Goal: Task Accomplishment & Management: Use online tool/utility

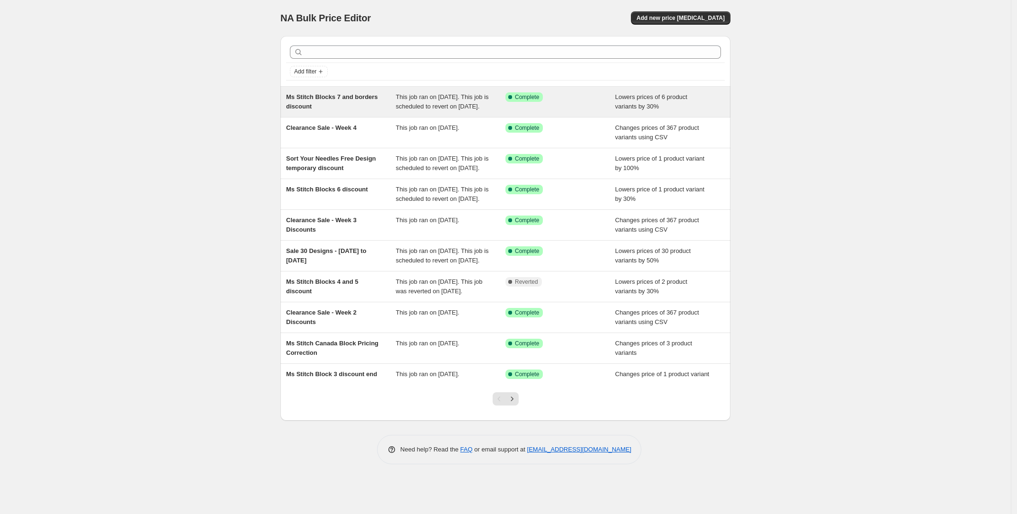
click at [363, 111] on div "Ms Stitch Blocks 7 and borders discount" at bounding box center [341, 101] width 110 height 19
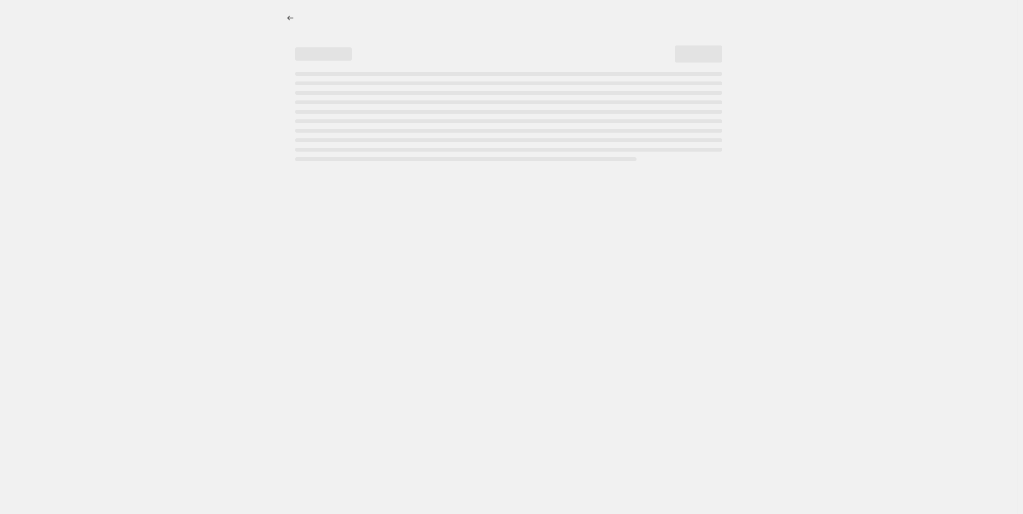
select select "percentage"
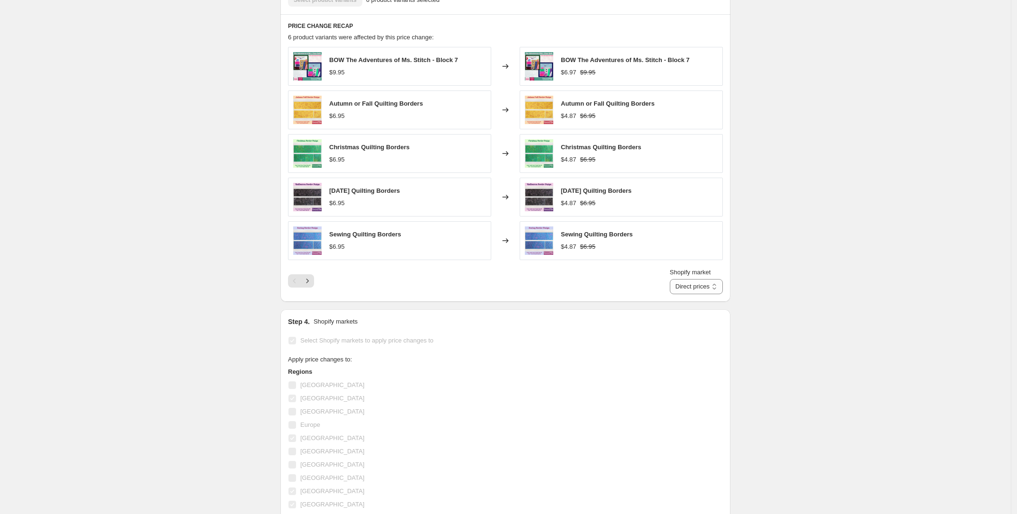
scroll to position [651, 0]
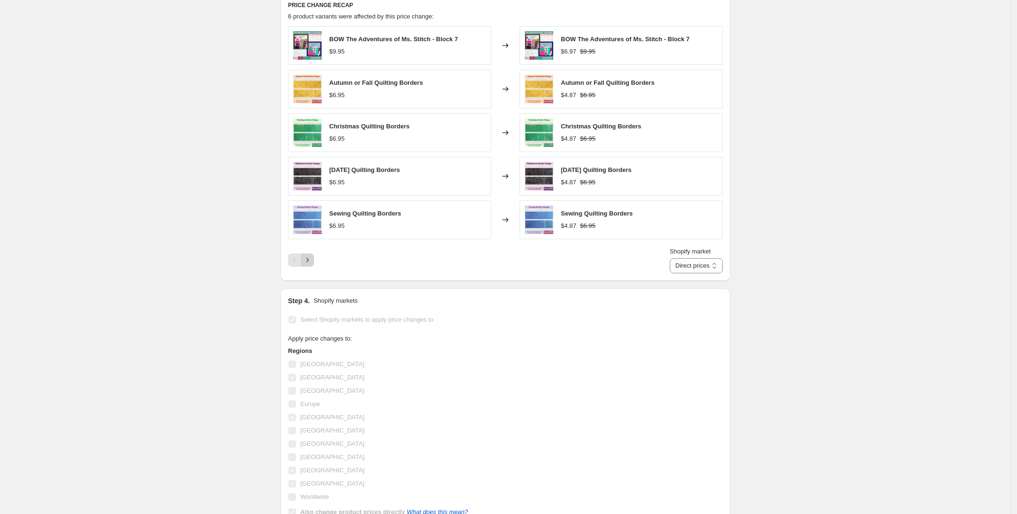
click at [312, 265] on icon "Next" at bounding box center [307, 259] width 9 height 9
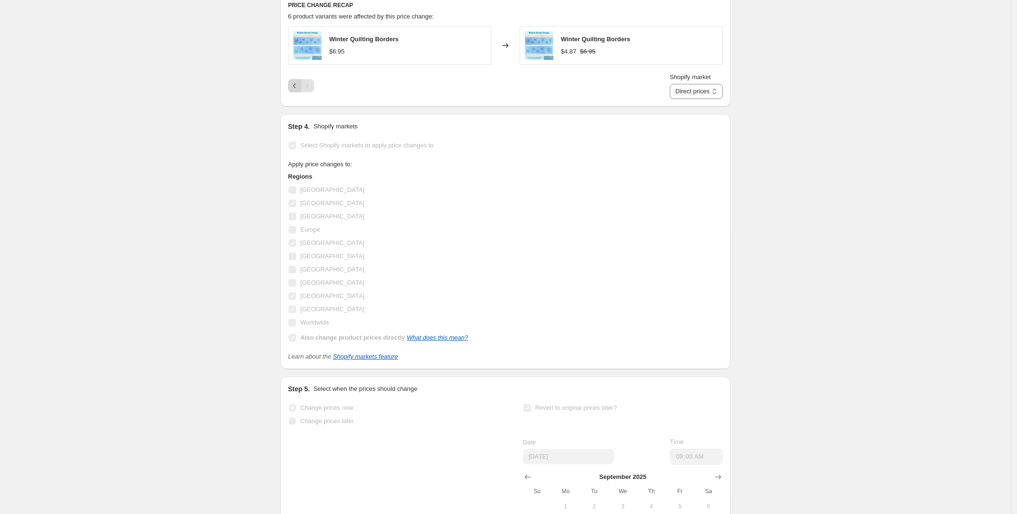
click at [295, 90] on icon "Previous" at bounding box center [294, 85] width 9 height 9
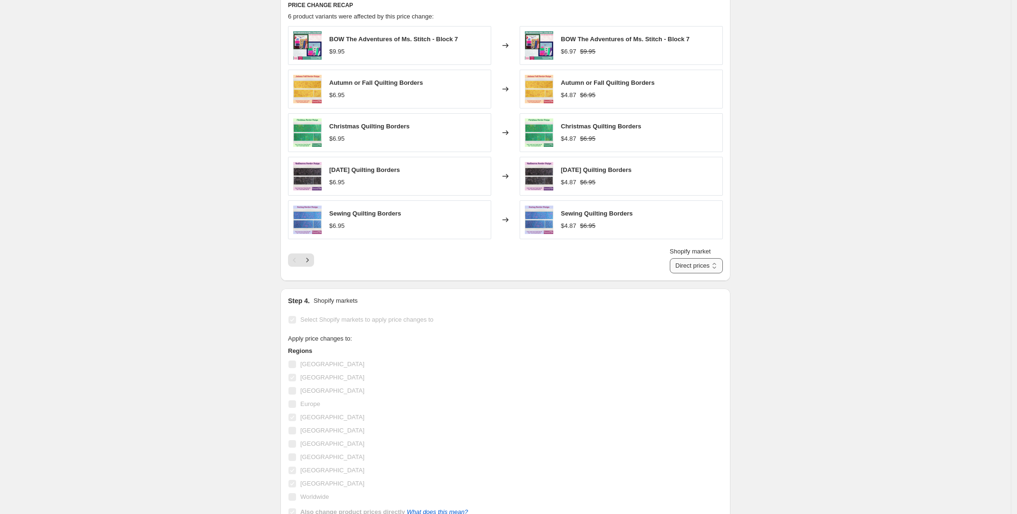
click at [722, 270] on select "Direct prices [GEOGRAPHIC_DATA] [GEOGRAPHIC_DATA] [GEOGRAPHIC_DATA] [GEOGRAPHIC…" at bounding box center [696, 265] width 53 height 15
click at [684, 269] on select "Direct prices [GEOGRAPHIC_DATA] [GEOGRAPHIC_DATA] [GEOGRAPHIC_DATA] [GEOGRAPHIC…" at bounding box center [696, 265] width 53 height 15
click at [700, 273] on select "Direct prices [GEOGRAPHIC_DATA] [GEOGRAPHIC_DATA] [GEOGRAPHIC_DATA] [GEOGRAPHIC…" at bounding box center [681, 265] width 83 height 15
click at [671, 269] on select "Direct prices [GEOGRAPHIC_DATA] [GEOGRAPHIC_DATA] [GEOGRAPHIC_DATA] [GEOGRAPHIC…" at bounding box center [681, 265] width 83 height 15
click at [695, 273] on select "Direct prices [GEOGRAPHIC_DATA] [GEOGRAPHIC_DATA] [GEOGRAPHIC_DATA] [GEOGRAPHIC…" at bounding box center [681, 265] width 83 height 15
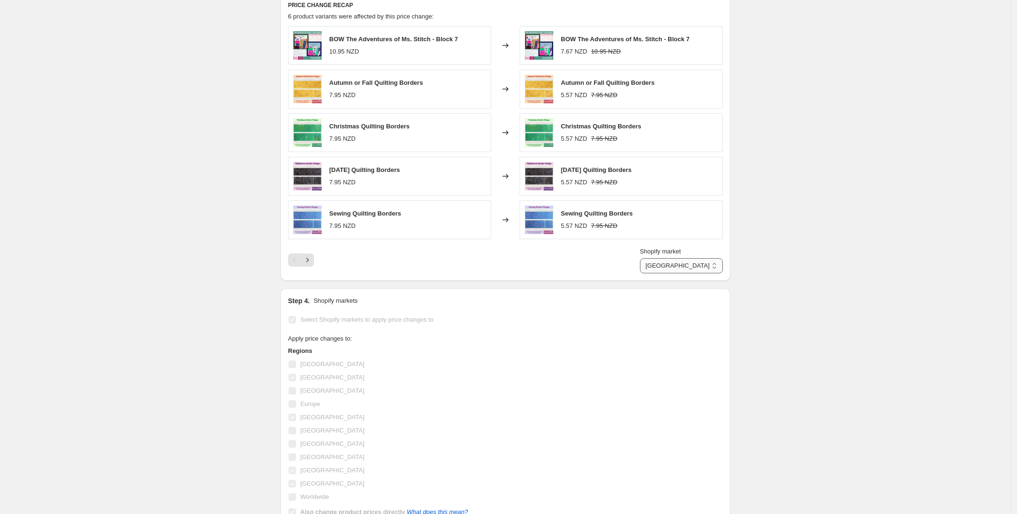
click at [662, 269] on select "Direct prices [GEOGRAPHIC_DATA] [GEOGRAPHIC_DATA] [GEOGRAPHIC_DATA] [GEOGRAPHIC…" at bounding box center [681, 265] width 83 height 15
click at [679, 255] on span "Shopify market" at bounding box center [660, 251] width 41 height 7
click at [679, 267] on select "Direct prices [GEOGRAPHIC_DATA] [GEOGRAPHIC_DATA] [GEOGRAPHIC_DATA] [GEOGRAPHIC…" at bounding box center [681, 265] width 83 height 15
drag, startPoint x: 691, startPoint y: 284, endPoint x: 684, endPoint y: 279, distance: 8.5
click at [690, 273] on select "Direct prices [GEOGRAPHIC_DATA] [GEOGRAPHIC_DATA] [GEOGRAPHIC_DATA] [GEOGRAPHIC…" at bounding box center [681, 265] width 83 height 15
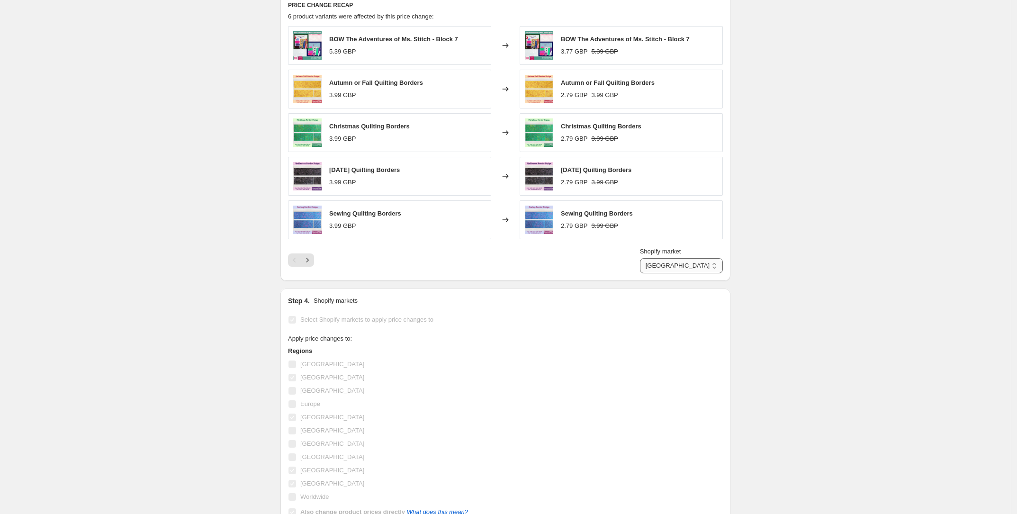
click at [670, 269] on select "Direct prices [GEOGRAPHIC_DATA] [GEOGRAPHIC_DATA] [GEOGRAPHIC_DATA] [GEOGRAPHIC…" at bounding box center [681, 265] width 83 height 15
click at [700, 273] on select "Direct prices [GEOGRAPHIC_DATA] [GEOGRAPHIC_DATA] [GEOGRAPHIC_DATA] [GEOGRAPHIC…" at bounding box center [681, 265] width 83 height 15
click at [672, 269] on select "Direct prices [GEOGRAPHIC_DATA] [GEOGRAPHIC_DATA] [GEOGRAPHIC_DATA] [GEOGRAPHIC…" at bounding box center [681, 265] width 83 height 15
click at [693, 273] on select "Direct prices [GEOGRAPHIC_DATA] [GEOGRAPHIC_DATA] [GEOGRAPHIC_DATA] [GEOGRAPHIC…" at bounding box center [696, 265] width 53 height 15
select select "16946528346"
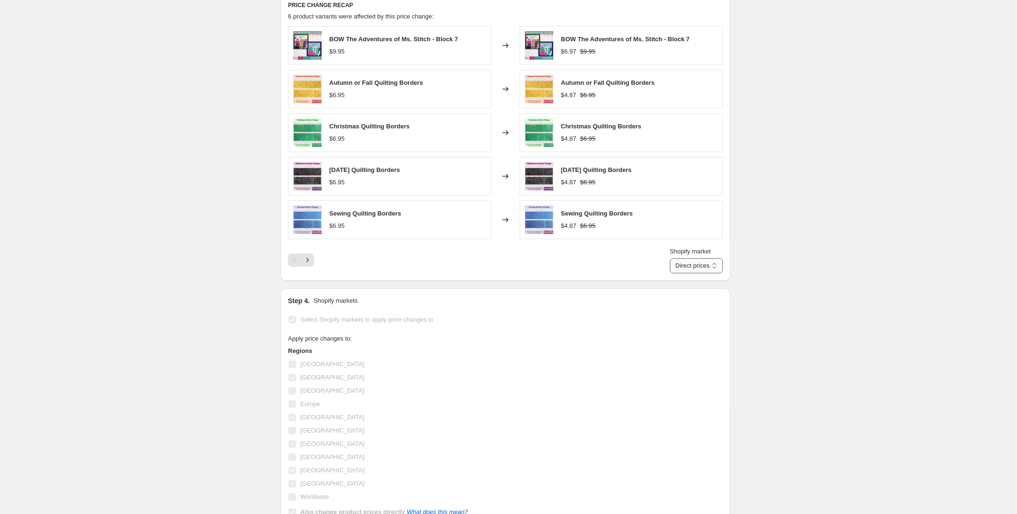
click at [670, 269] on select "Direct prices [GEOGRAPHIC_DATA] [GEOGRAPHIC_DATA] [GEOGRAPHIC_DATA] [GEOGRAPHIC…" at bounding box center [696, 265] width 53 height 15
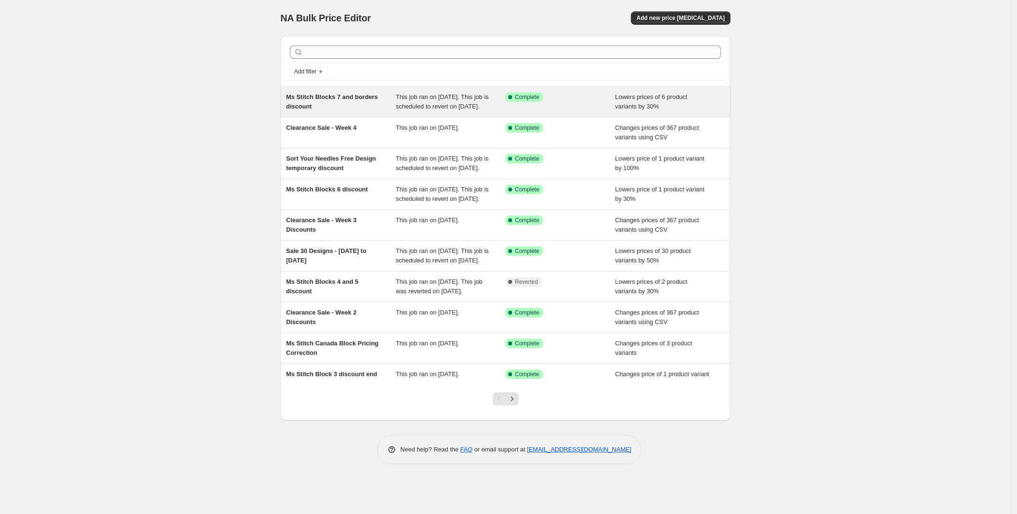
click at [385, 99] on div "Ms Stitch Blocks 7 and borders discount" at bounding box center [341, 101] width 110 height 19
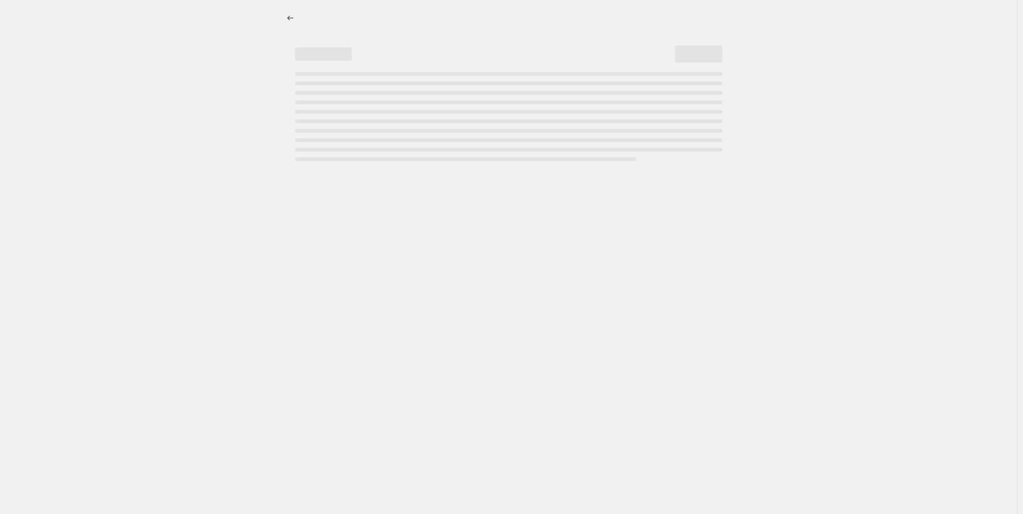
select select "percentage"
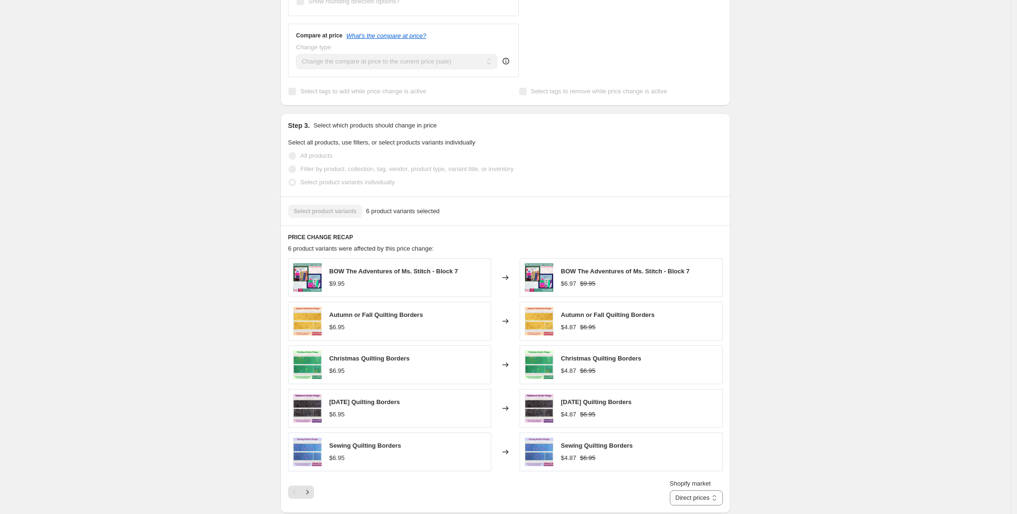
scroll to position [474, 0]
